Goal: Transaction & Acquisition: Purchase product/service

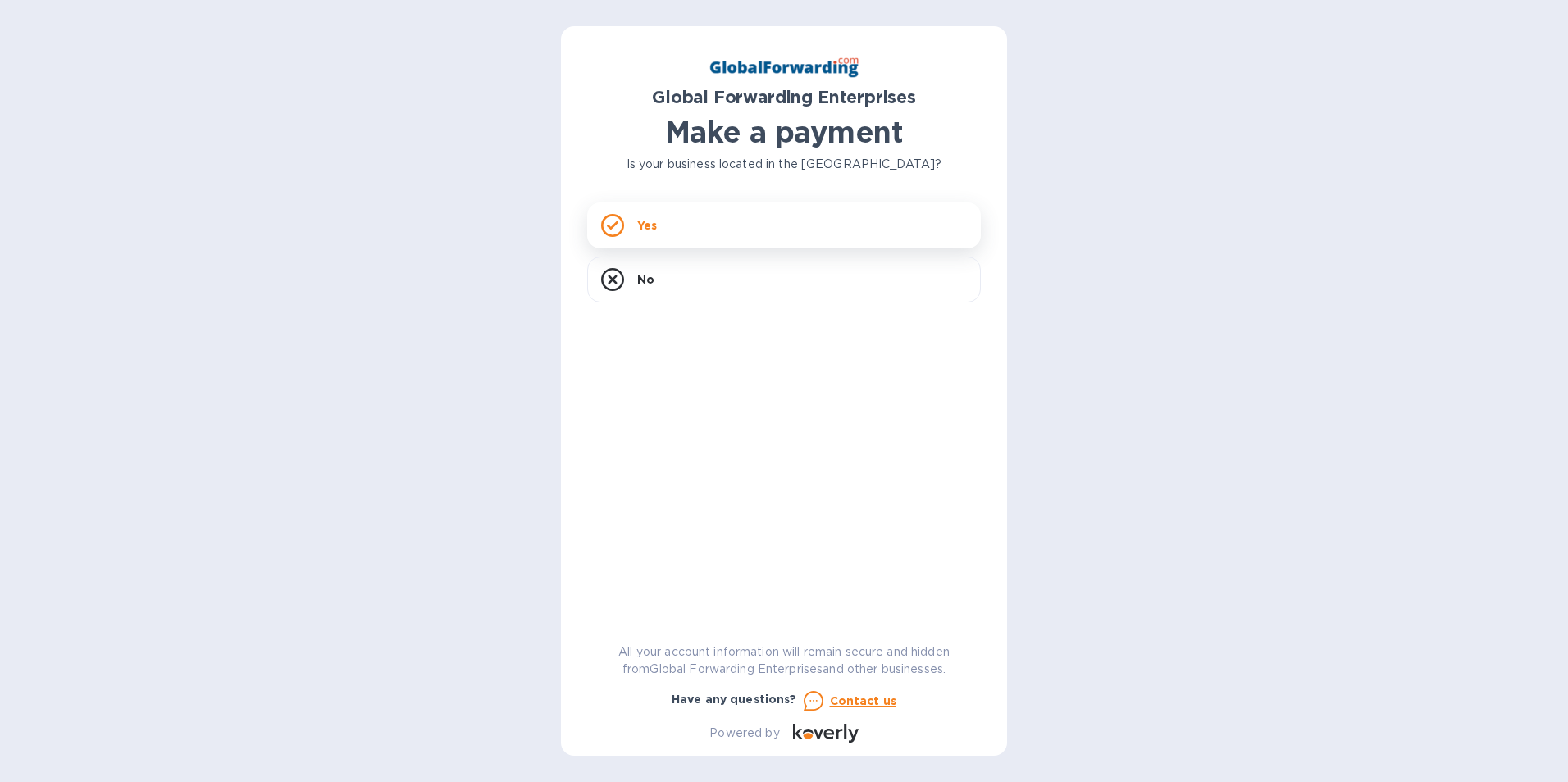
click at [706, 227] on div "Yes" at bounding box center [784, 225] width 394 height 46
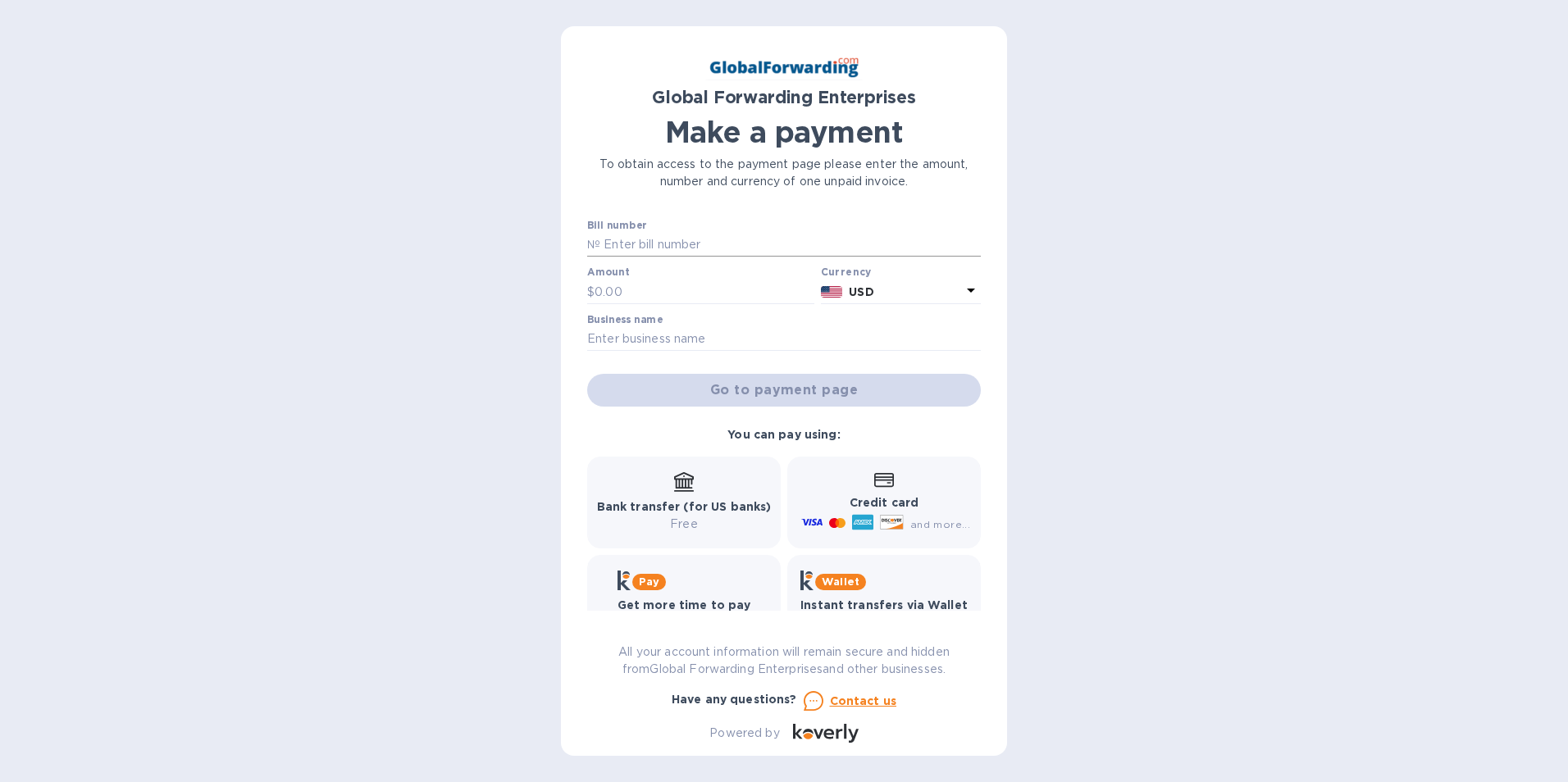
click at [635, 235] on div "Bill number №" at bounding box center [784, 239] width 394 height 38
click at [632, 241] on input "text" at bounding box center [790, 245] width 381 height 25
type input "79662142"
click at [598, 292] on input "text" at bounding box center [705, 291] width 220 height 25
type input "1,662.00"
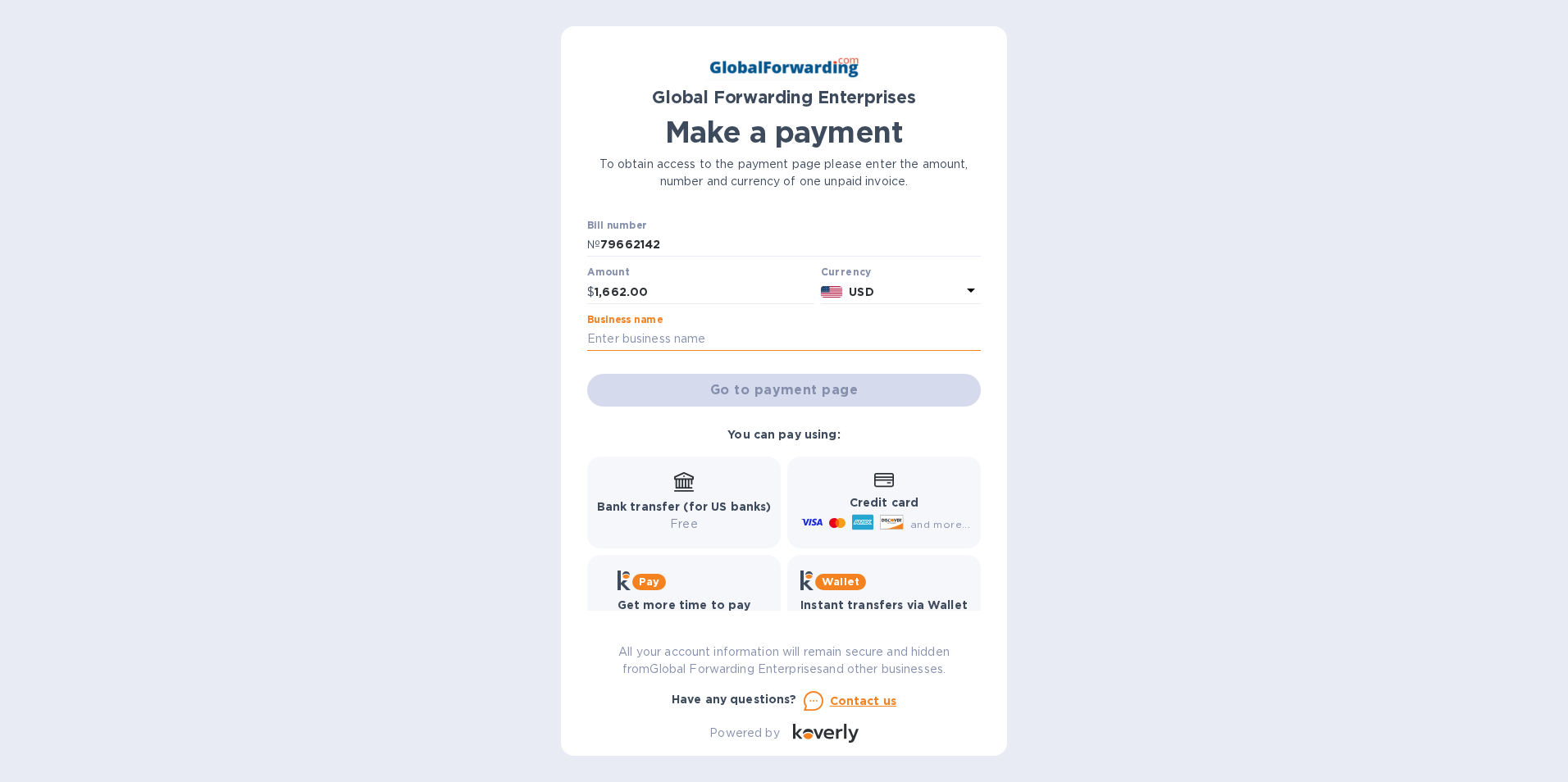
click at [602, 344] on input "text" at bounding box center [784, 339] width 394 height 25
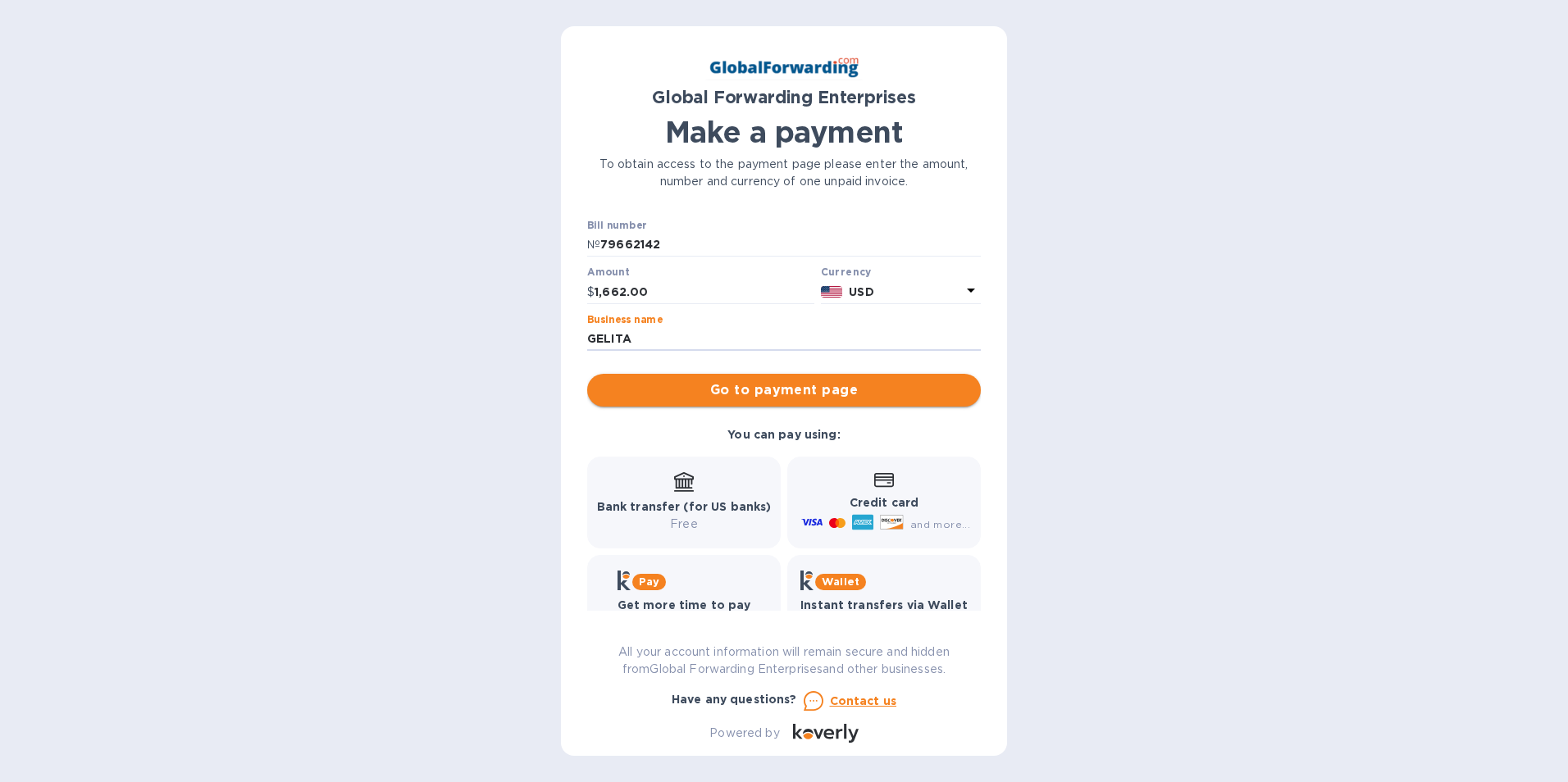
type input "GELITA"
click at [788, 396] on span "Go to payment page" at bounding box center [783, 390] width 367 height 20
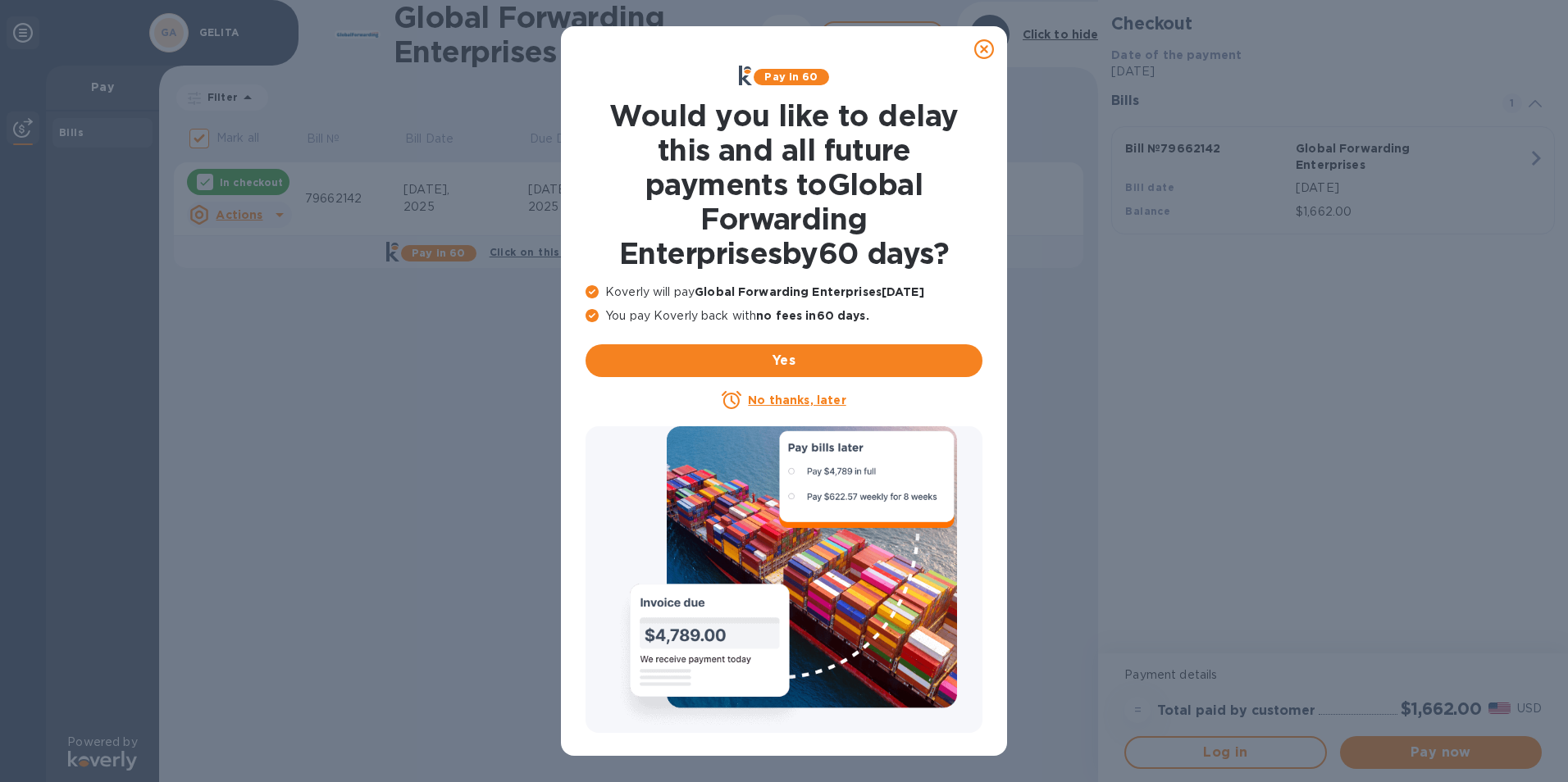
click at [807, 402] on u "No thanks, later" at bounding box center [797, 400] width 98 height 13
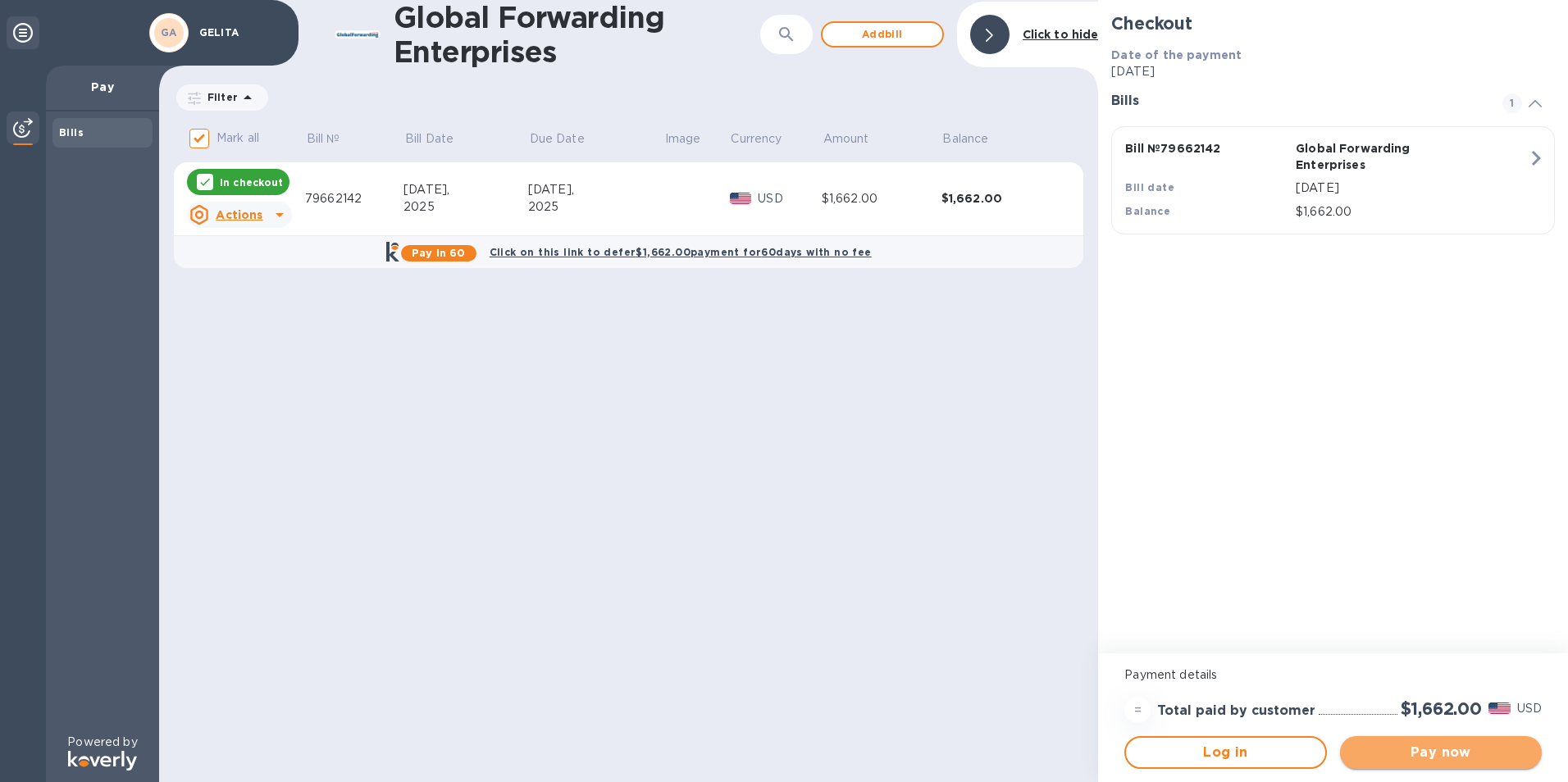
click at [1437, 755] on span "Pay now" at bounding box center [1441, 753] width 175 height 20
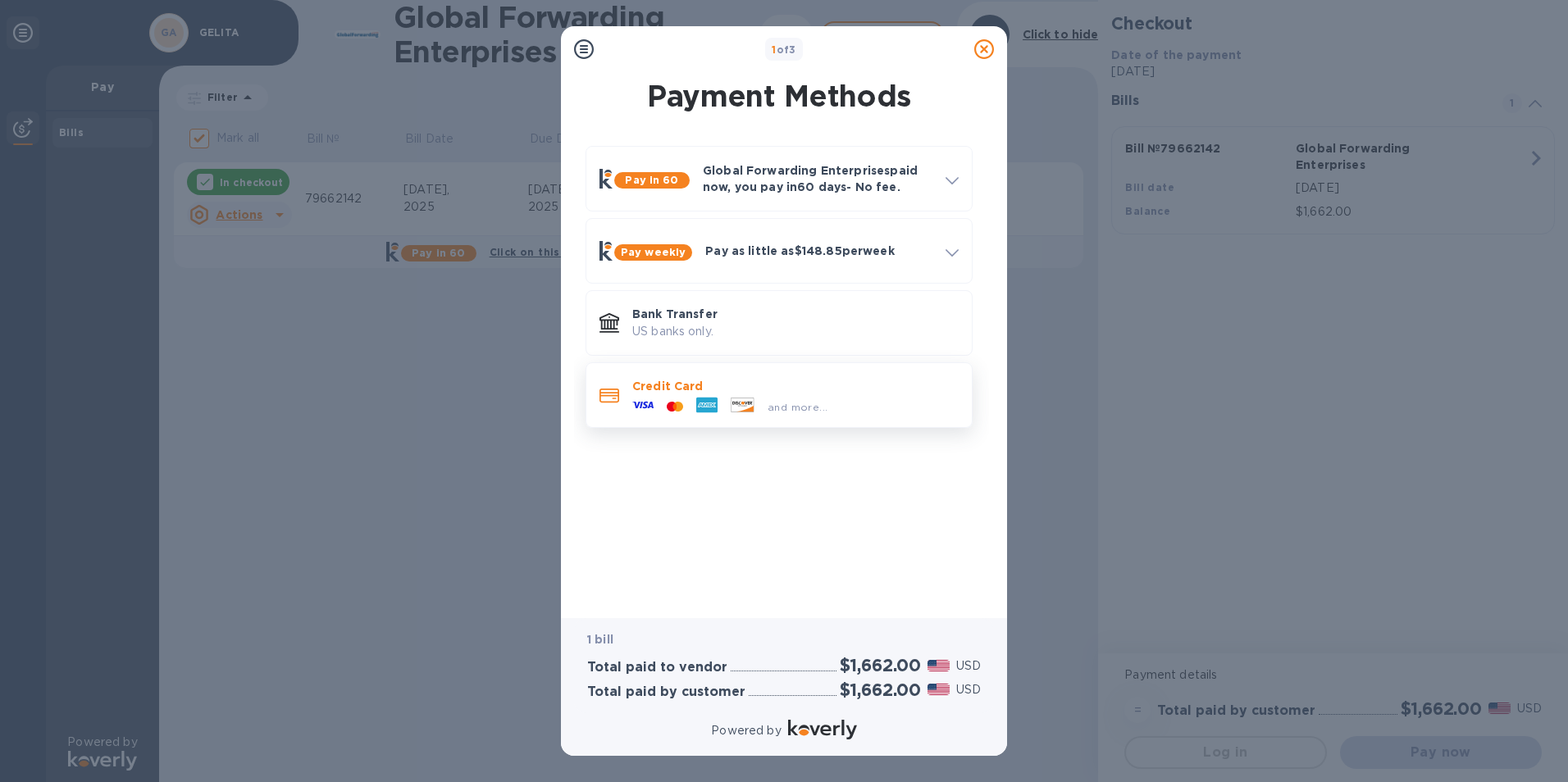
click at [852, 406] on div "and more..." at bounding box center [796, 403] width 327 height 18
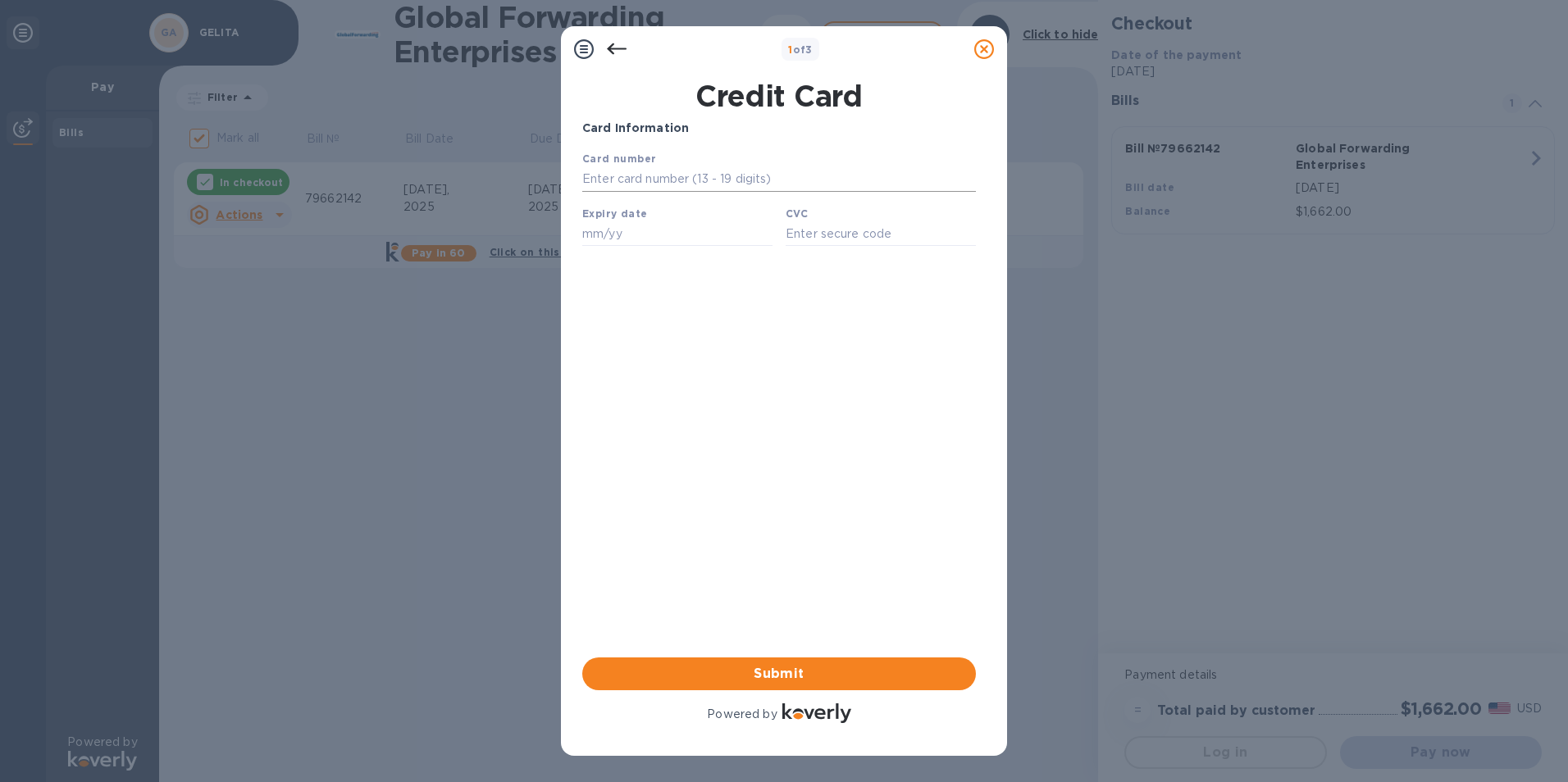
click at [622, 171] on input "text" at bounding box center [780, 180] width 394 height 25
type input "[CREDIT_CARD_NUMBER]"
click at [585, 232] on input "text" at bounding box center [677, 234] width 190 height 25
type input "11/27"
click at [818, 237] on input "text" at bounding box center [880, 234] width 190 height 25
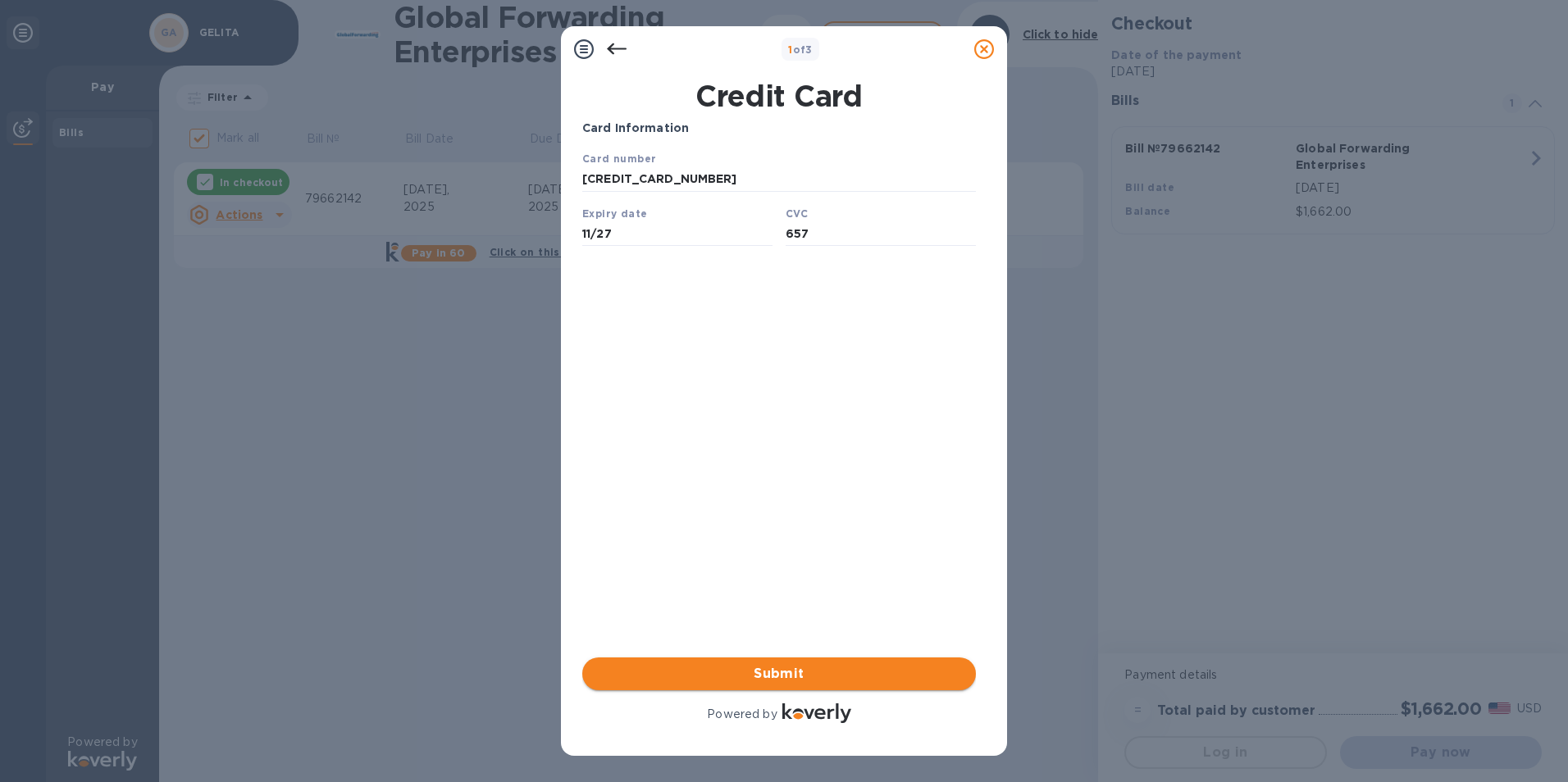
type input "657"
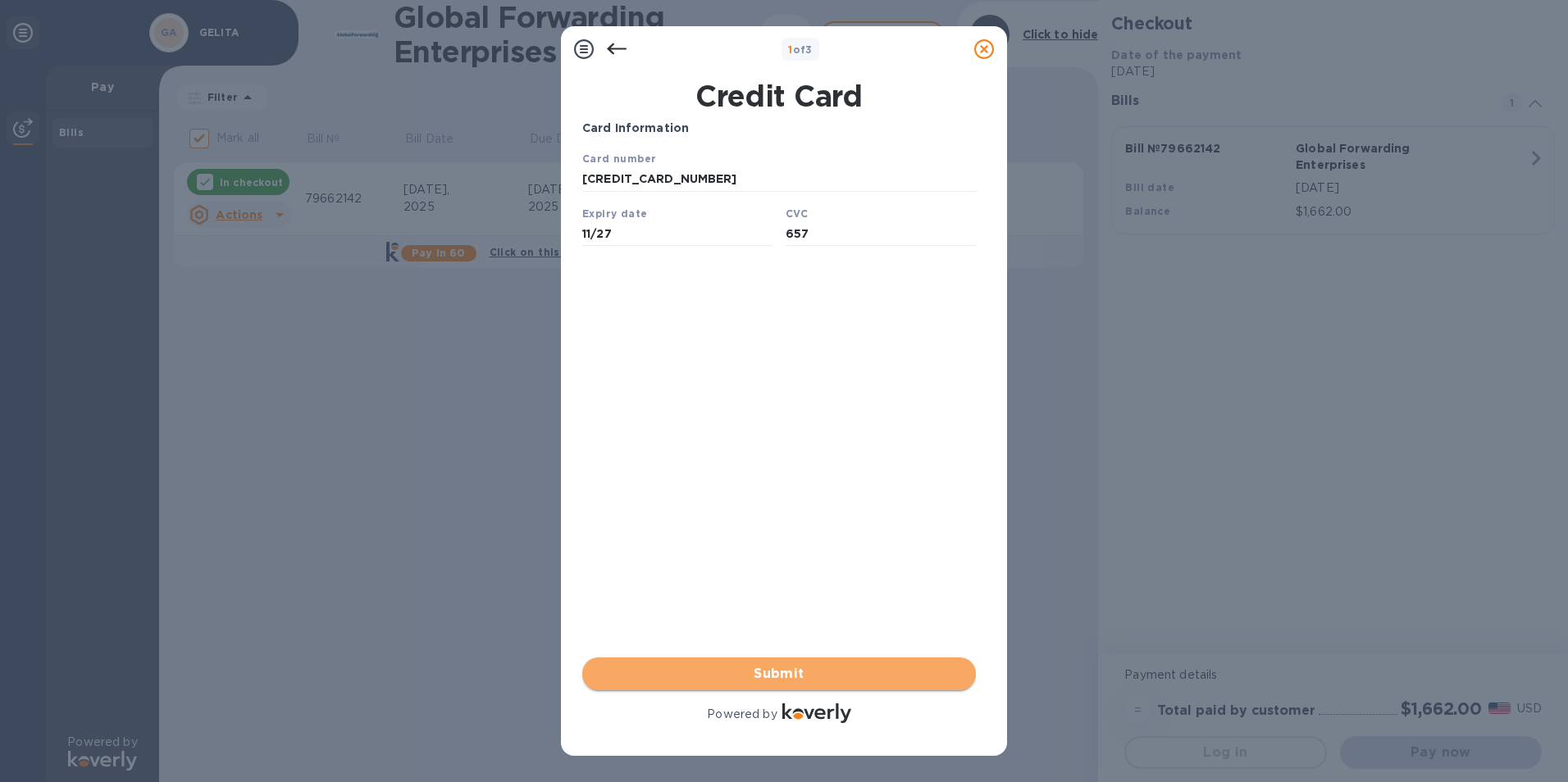
click at [817, 676] on span "Submit" at bounding box center [779, 674] width 367 height 20
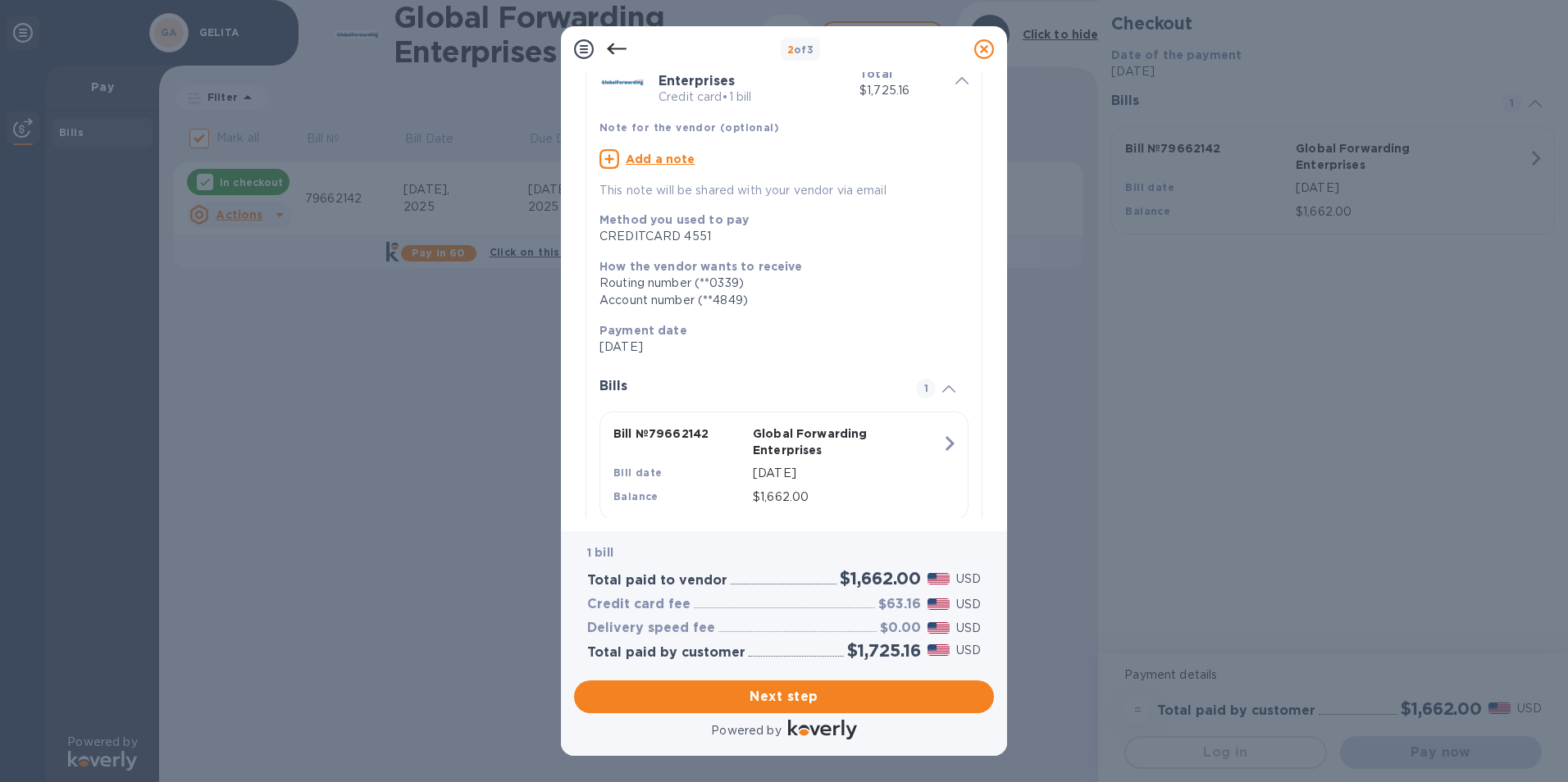
scroll to position [129, 0]
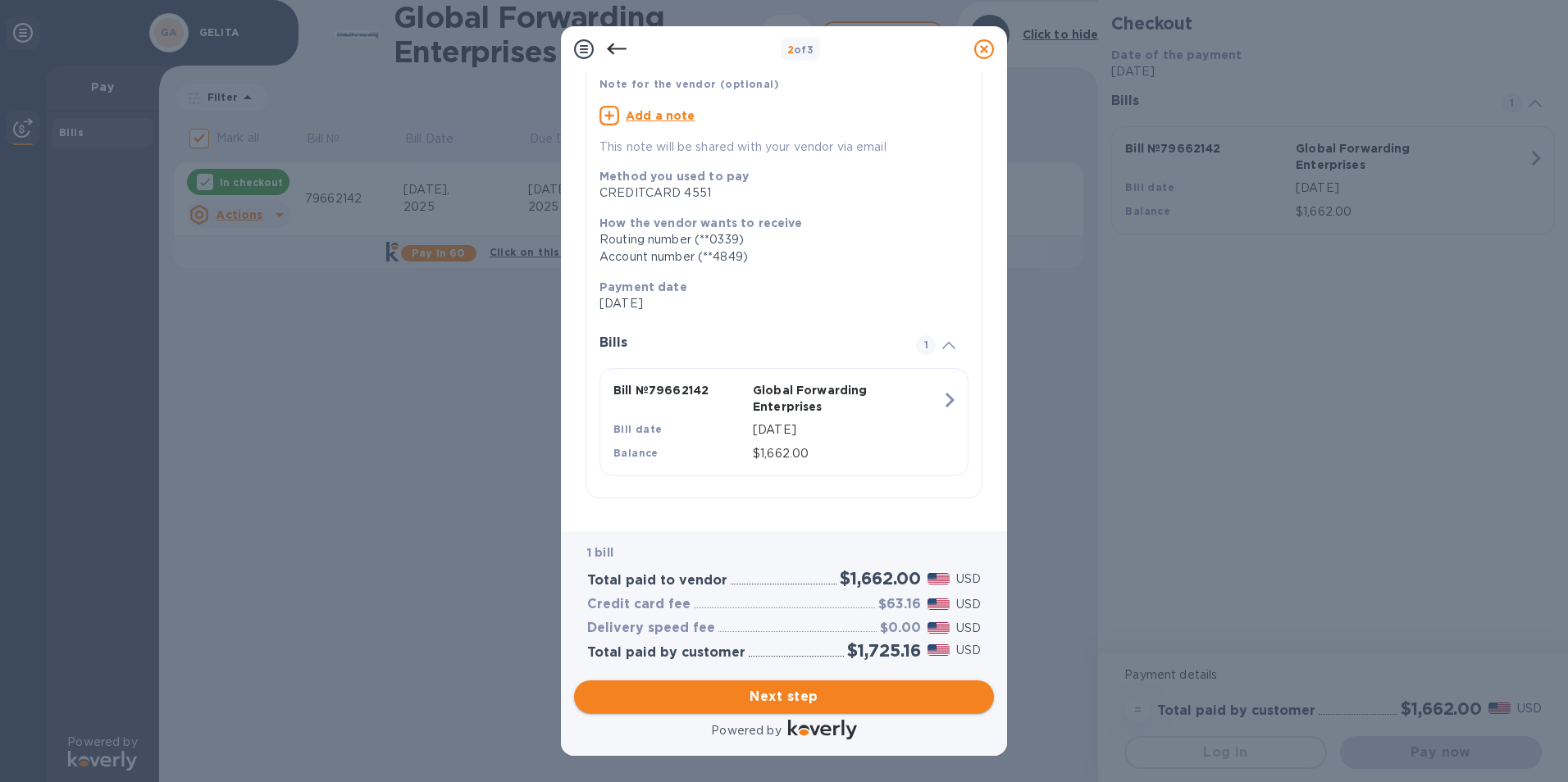
click at [893, 706] on span "Next step" at bounding box center [784, 697] width 394 height 20
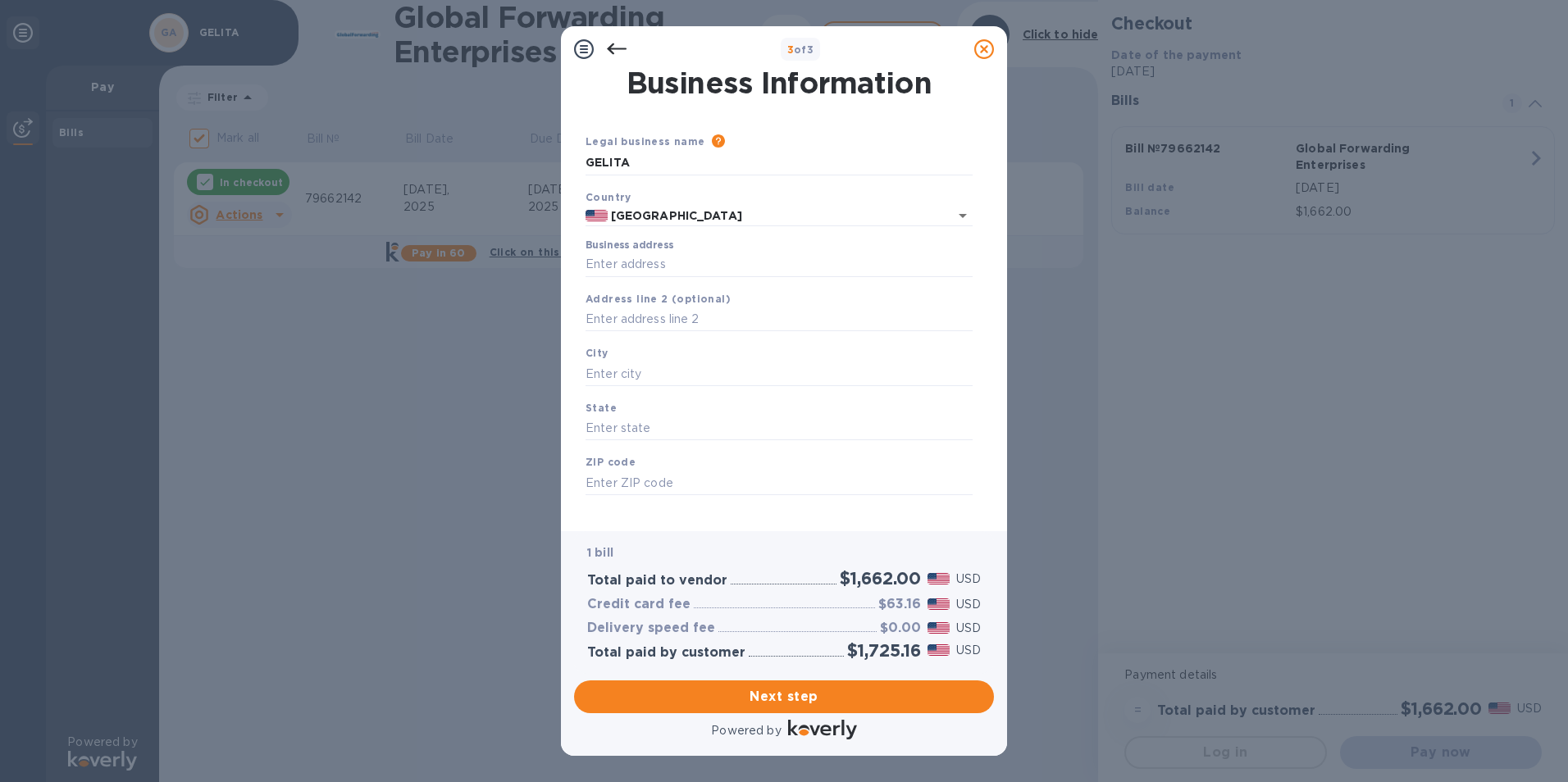
scroll to position [0, 0]
click at [636, 263] on input "Business address" at bounding box center [779, 268] width 387 height 25
click at [636, 266] on input "2445" at bounding box center [779, 268] width 387 height 25
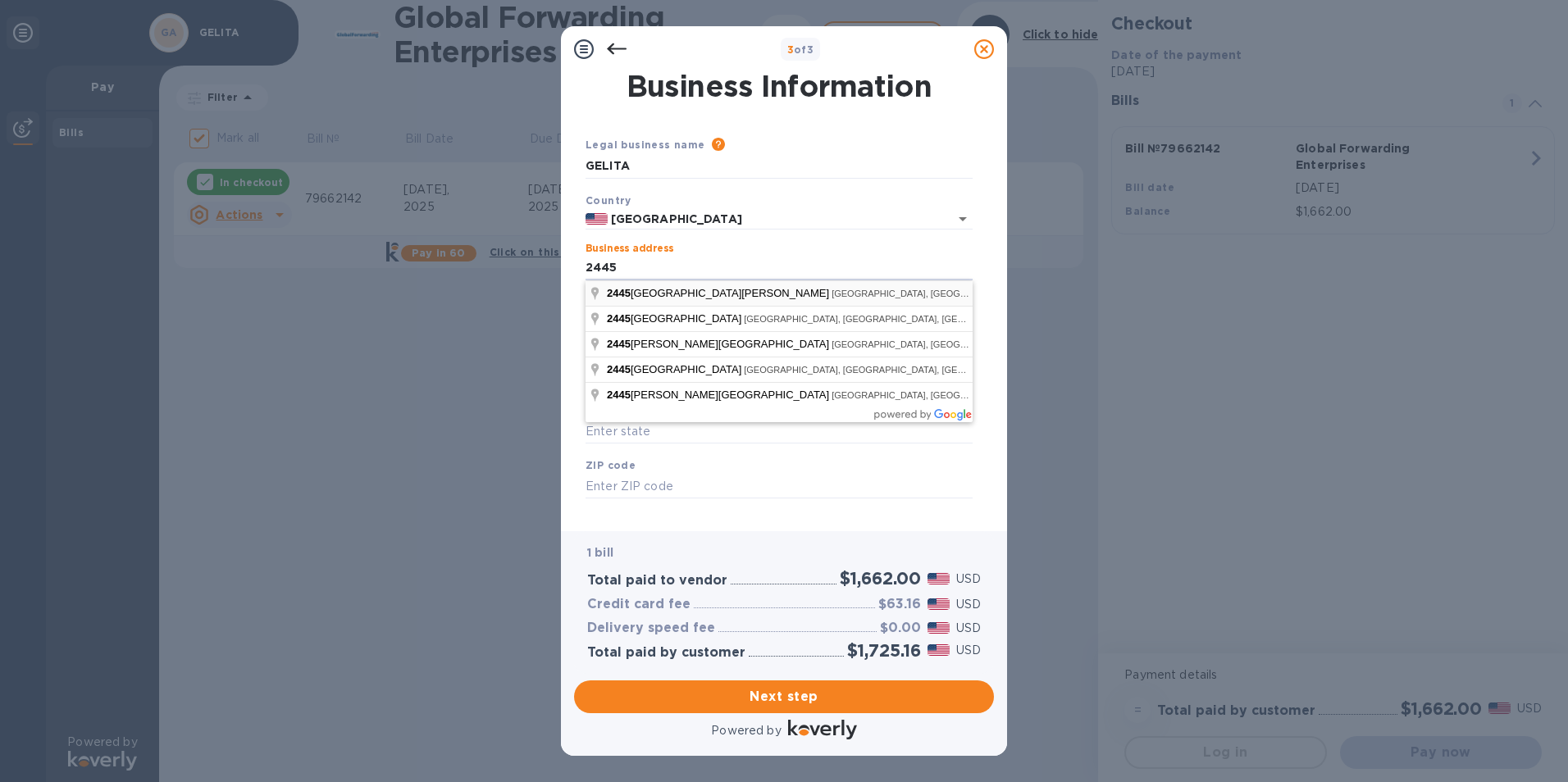
type input "[STREET_ADDRESS][PERSON_NAME]"
type input "Sergeant Bluff"
type input "IA"
type input "51054"
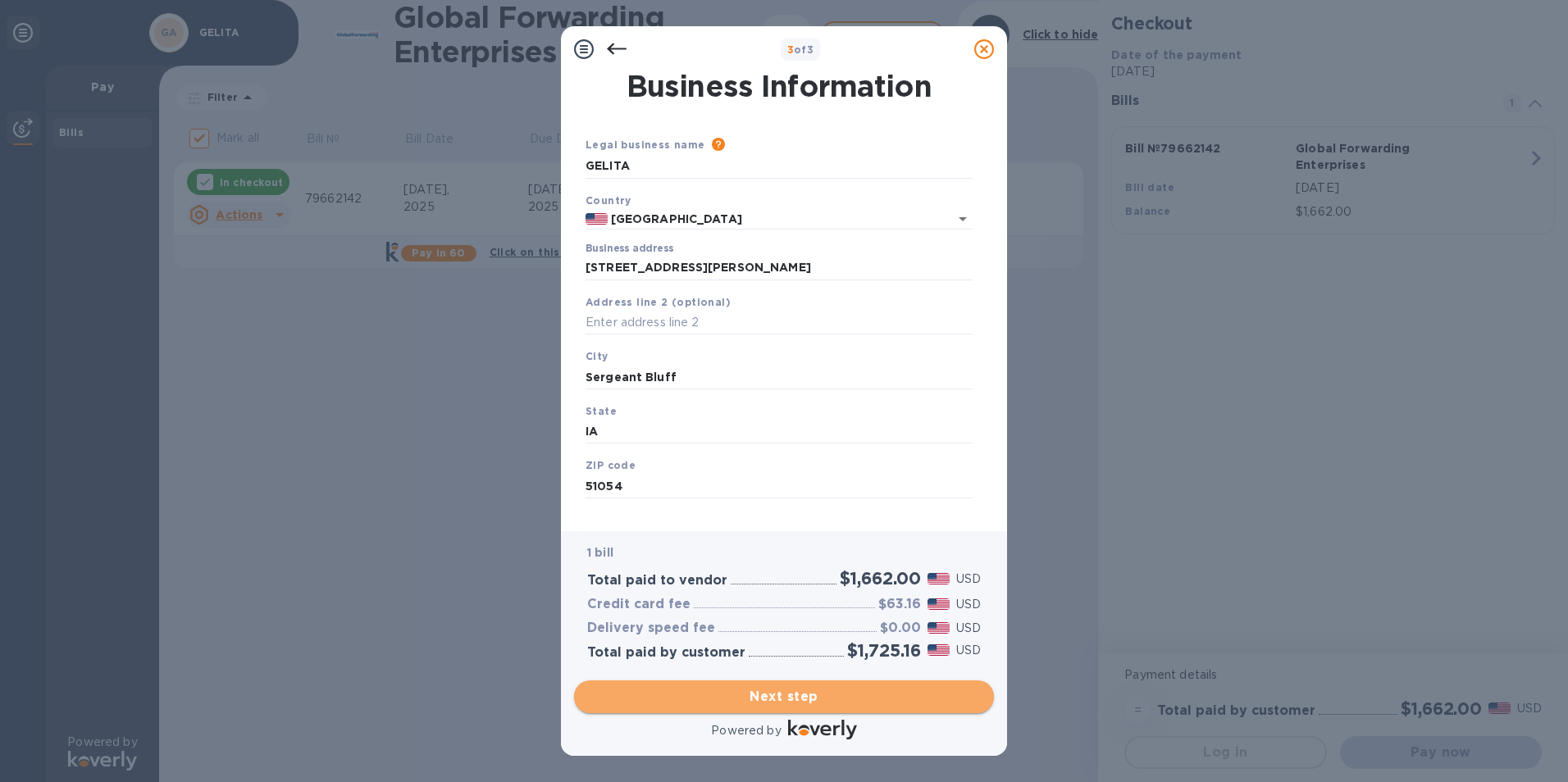
click at [888, 697] on span "Next step" at bounding box center [784, 697] width 394 height 20
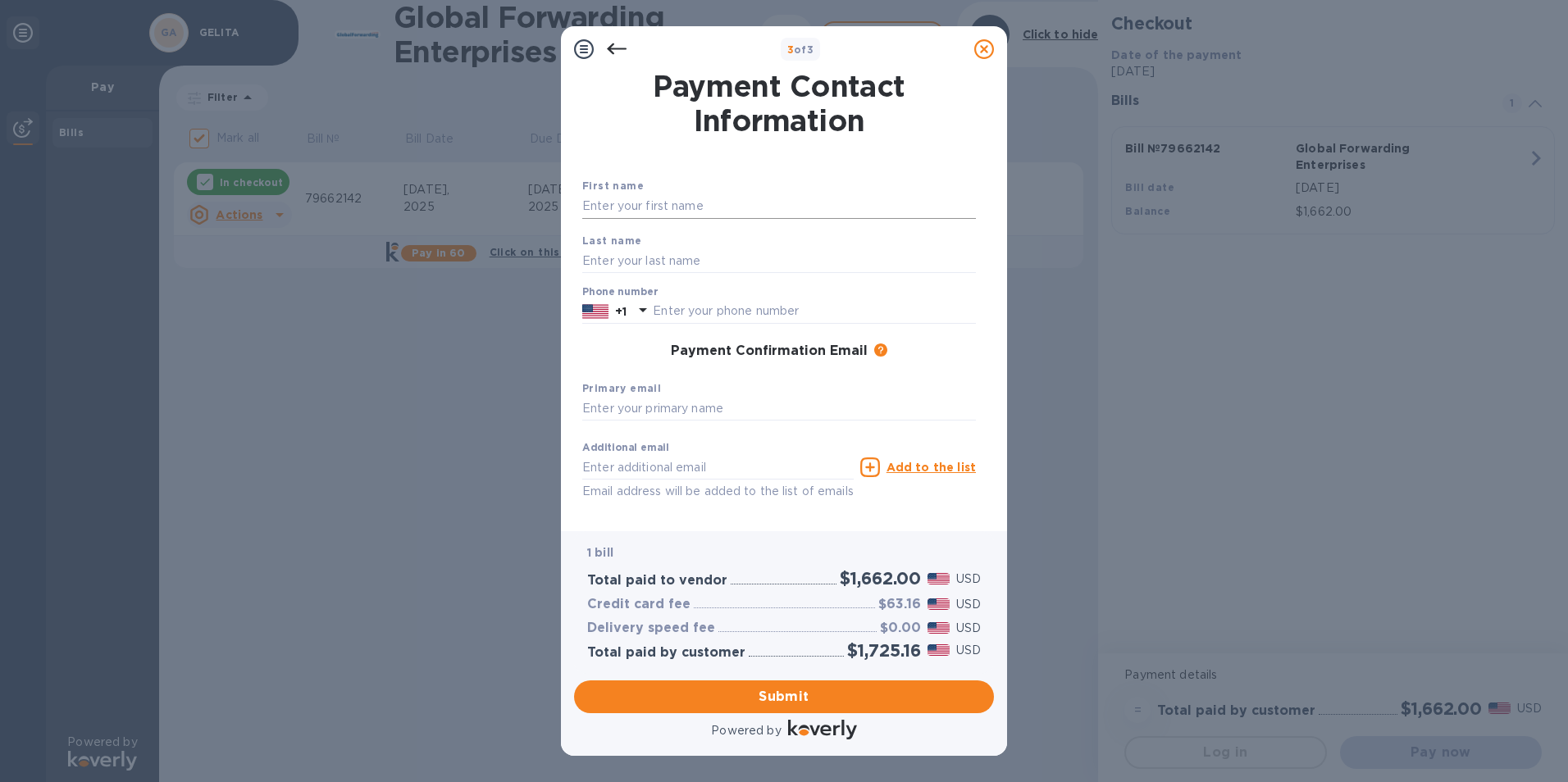
click at [585, 197] on input "text" at bounding box center [780, 206] width 394 height 25
click at [687, 200] on input "text" at bounding box center [780, 206] width 394 height 25
type input "[PERSON_NAME]"
type input "7129431663"
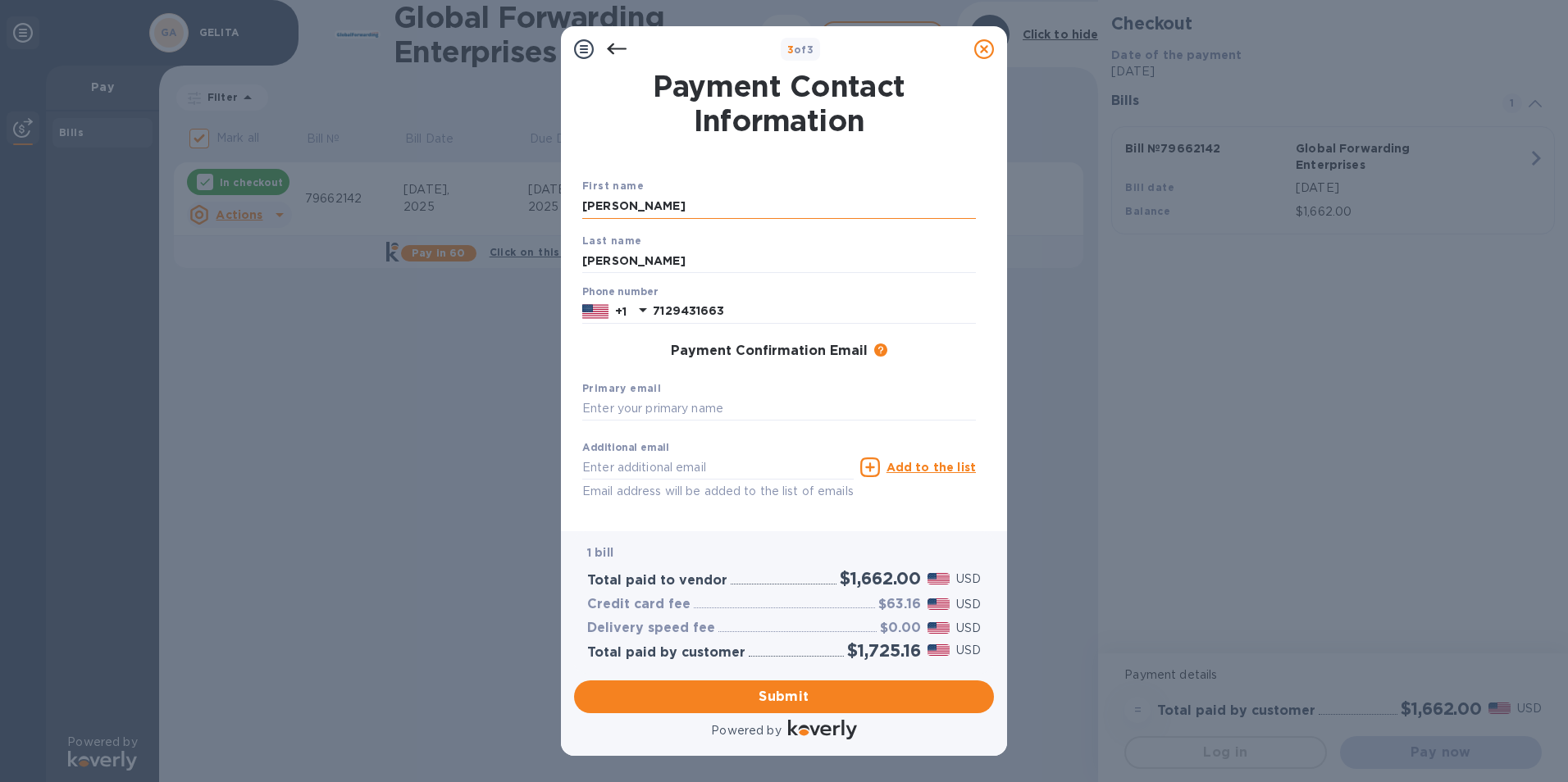
type input "[PERSON_NAME][EMAIL_ADDRESS][PERSON_NAME][DOMAIN_NAME]"
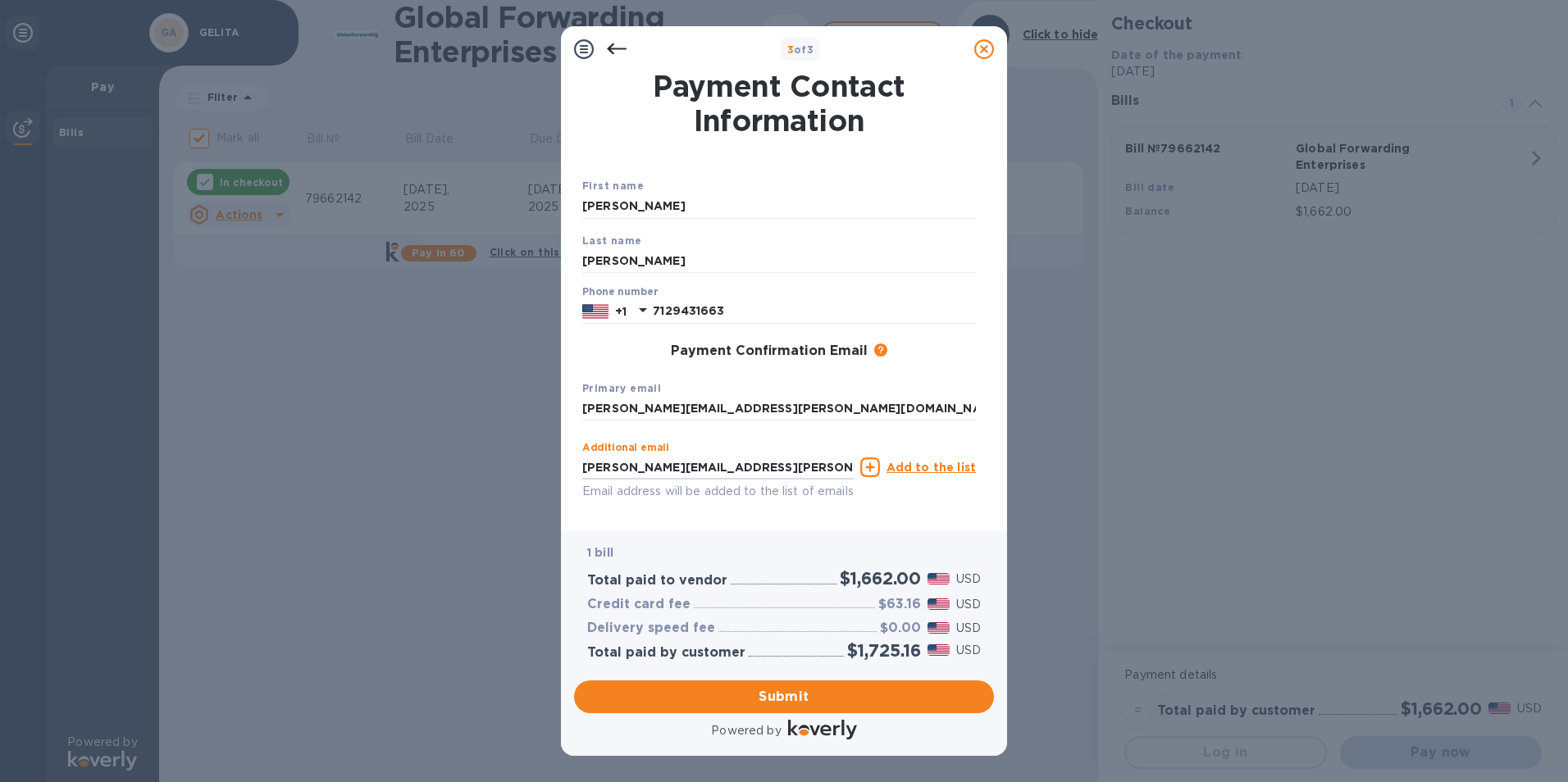
drag, startPoint x: 787, startPoint y: 473, endPoint x: 543, endPoint y: 454, distance: 244.7
click at [543, 454] on div "3 of 3 Payment Contact Information First name [PERSON_NAME] Last name [PERSON_N…" at bounding box center [784, 391] width 1568 height 782
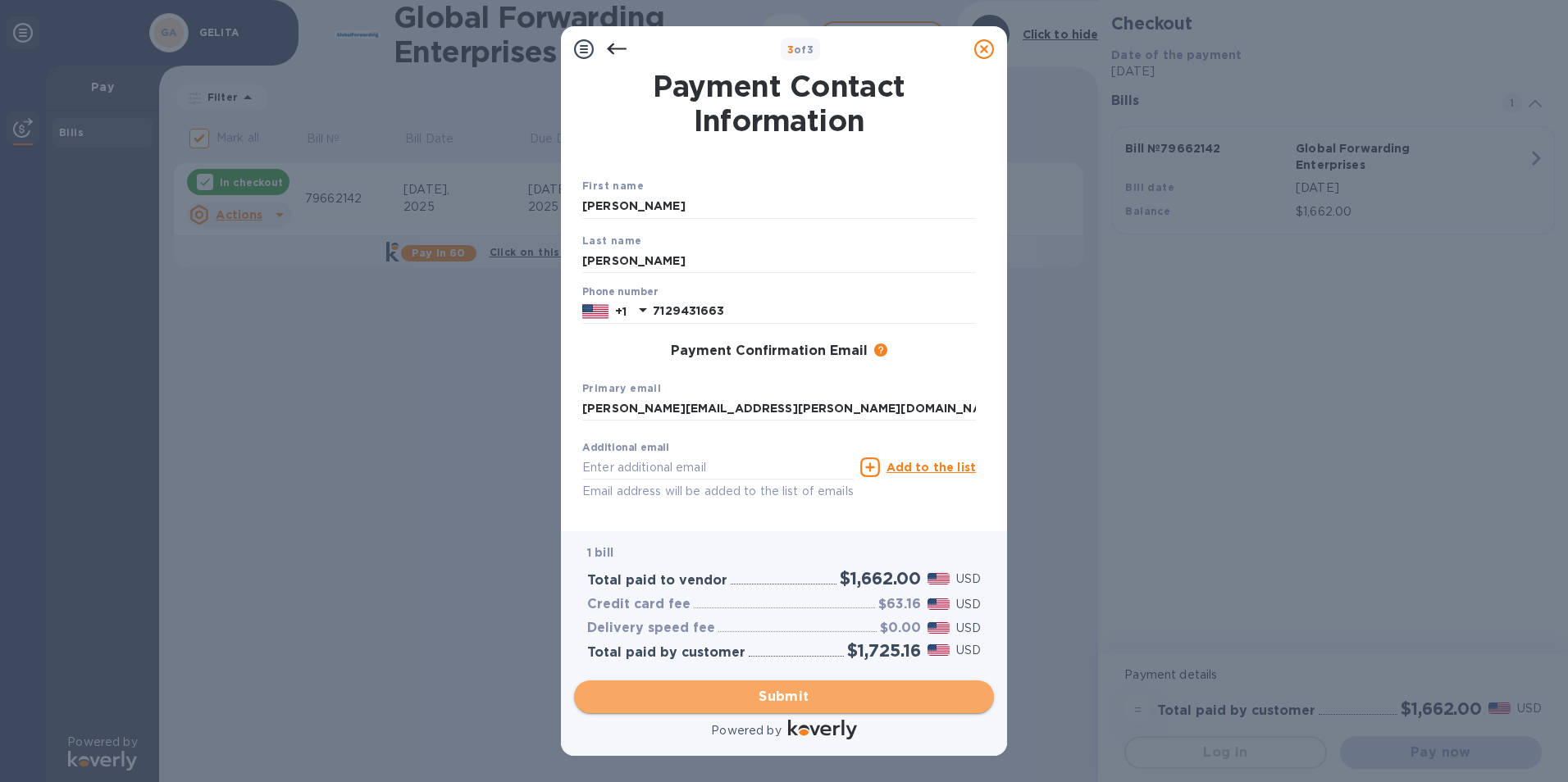
click at [808, 693] on span "Submit" at bounding box center [784, 697] width 394 height 20
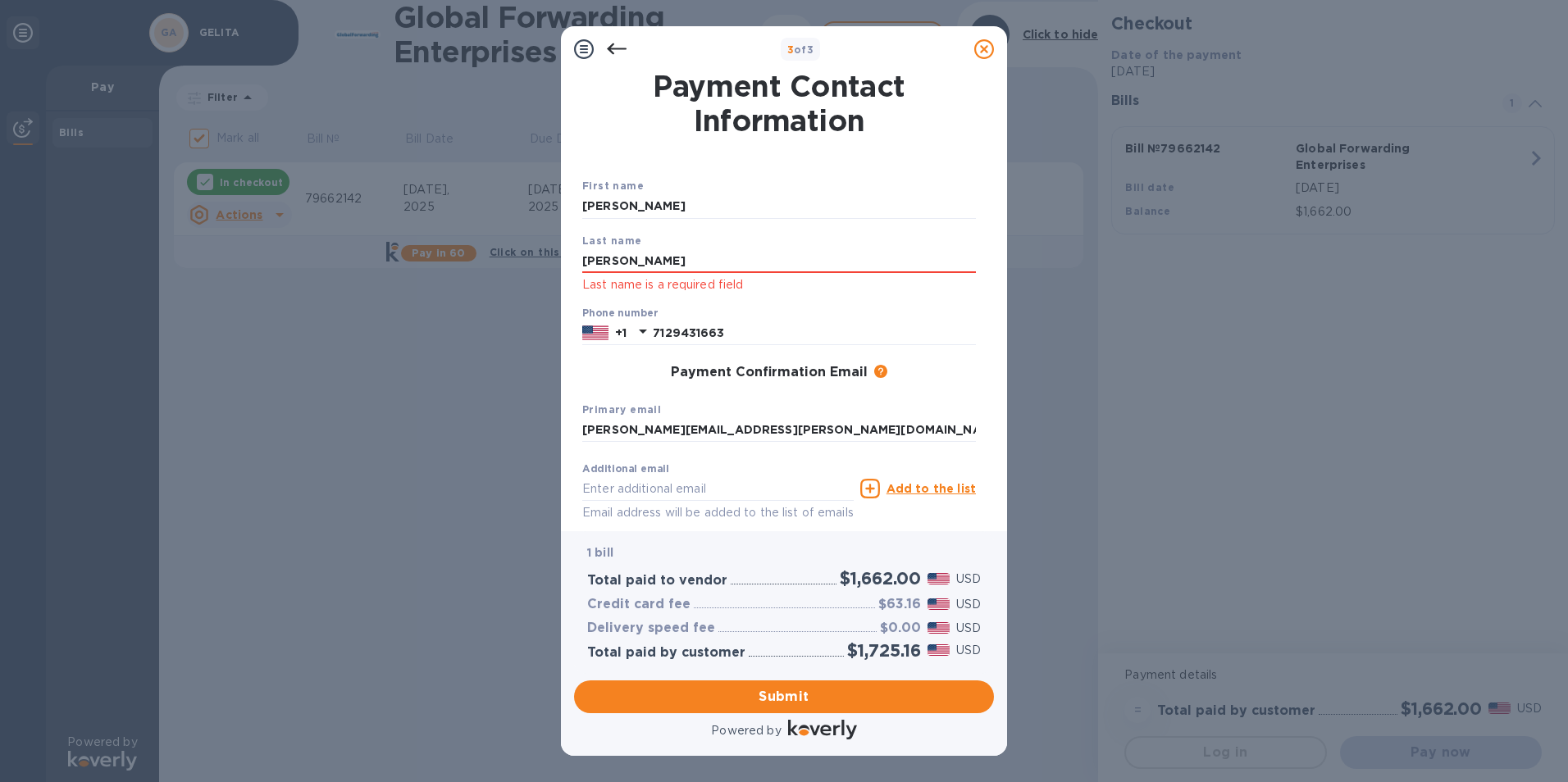
drag, startPoint x: 640, startPoint y: 260, endPoint x: 552, endPoint y: 245, distance: 89.3
click at [552, 245] on div "3 of 3 Payment Contact Information First name [PERSON_NAME] Last name [PERSON_N…" at bounding box center [784, 391] width 1568 height 782
type input "[PERSON_NAME]"
click at [701, 236] on div "Last name [PERSON_NAME] Last name is a required field" at bounding box center [779, 263] width 407 height 76
click at [850, 700] on span "Submit" at bounding box center [784, 697] width 394 height 20
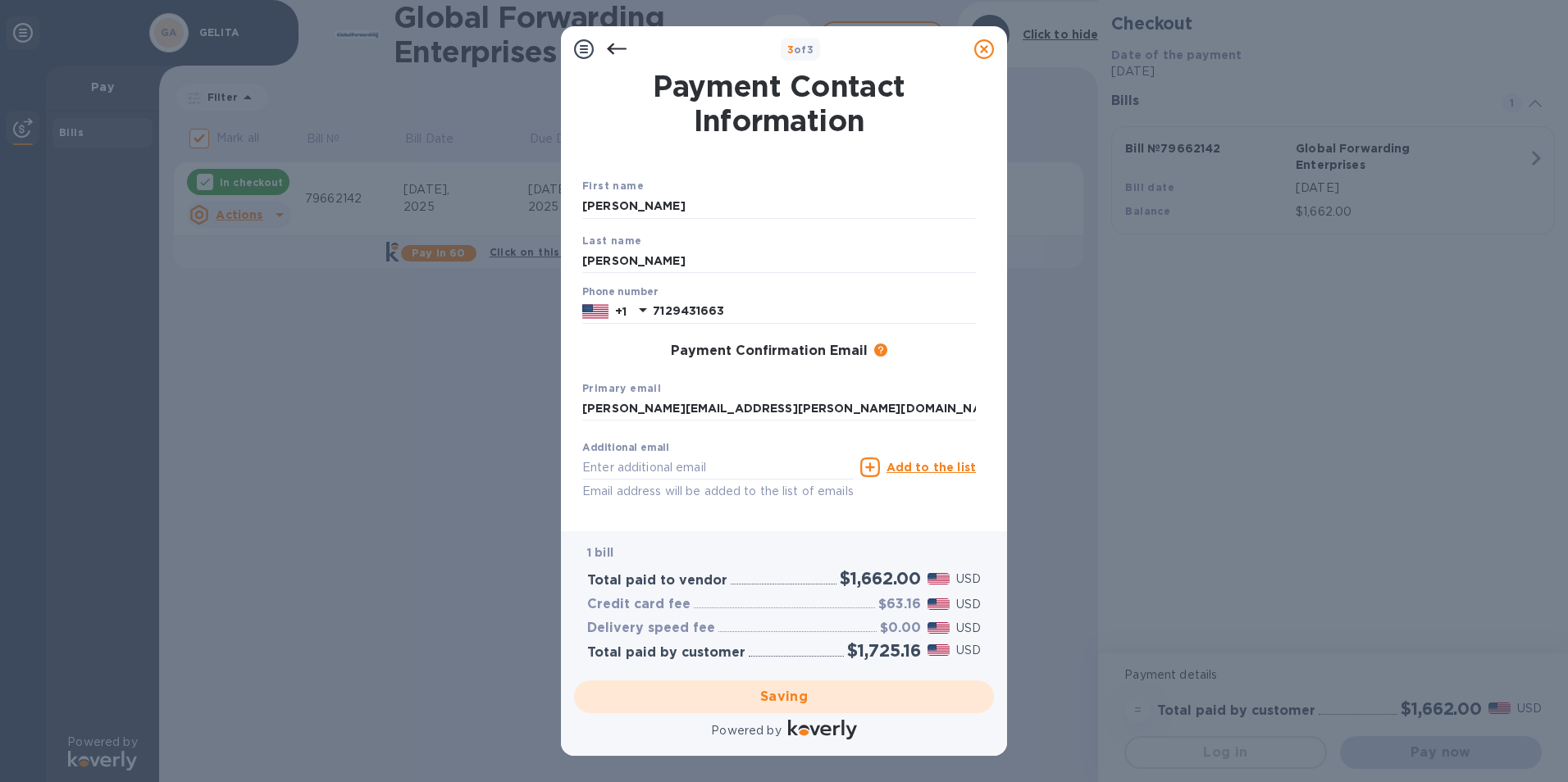
checkbox input "false"
